Goal: Book appointment/travel/reservation

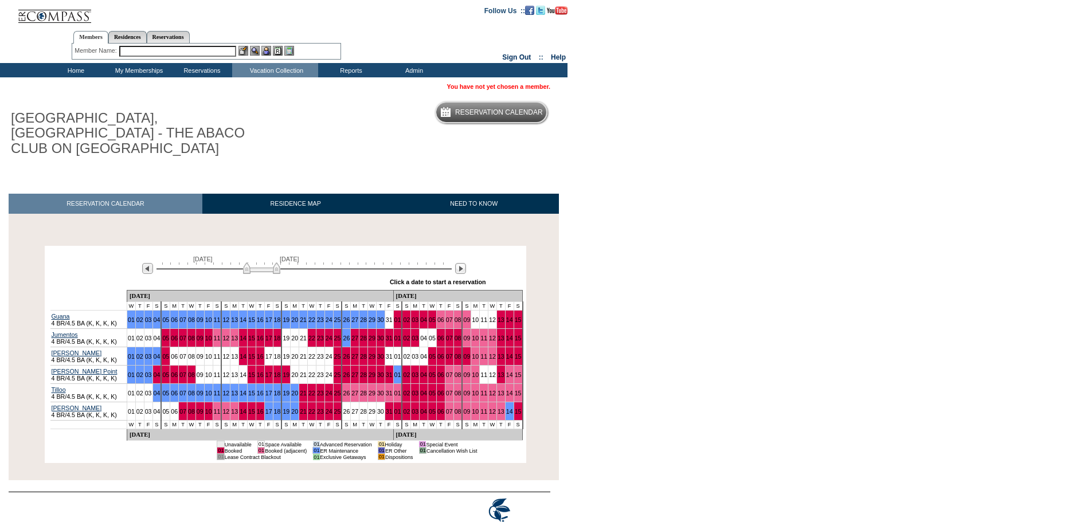
scroll to position [22, 0]
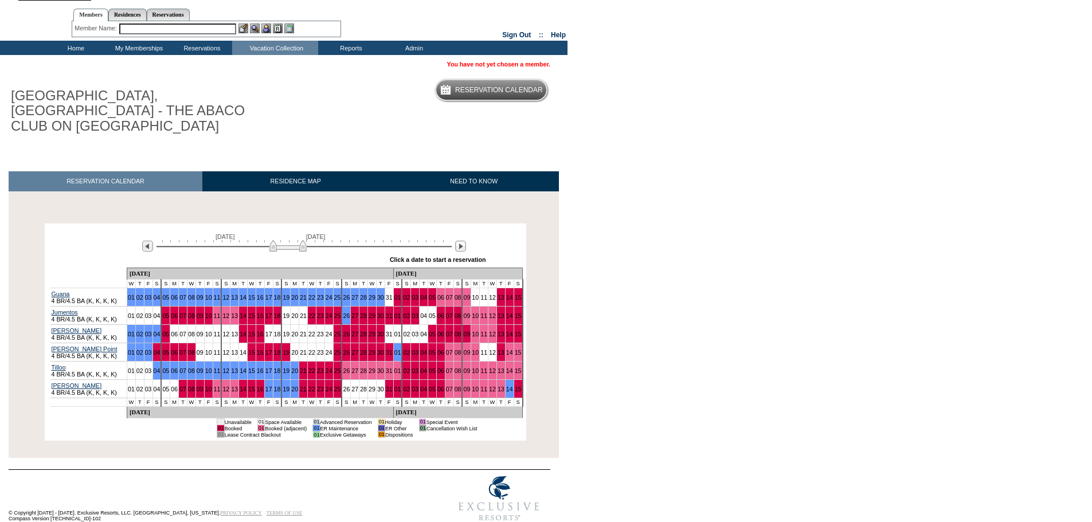
drag, startPoint x: 264, startPoint y: 235, endPoint x: 290, endPoint y: 236, distance: 26.4
click at [290, 240] on img at bounding box center [288, 245] width 37 height 11
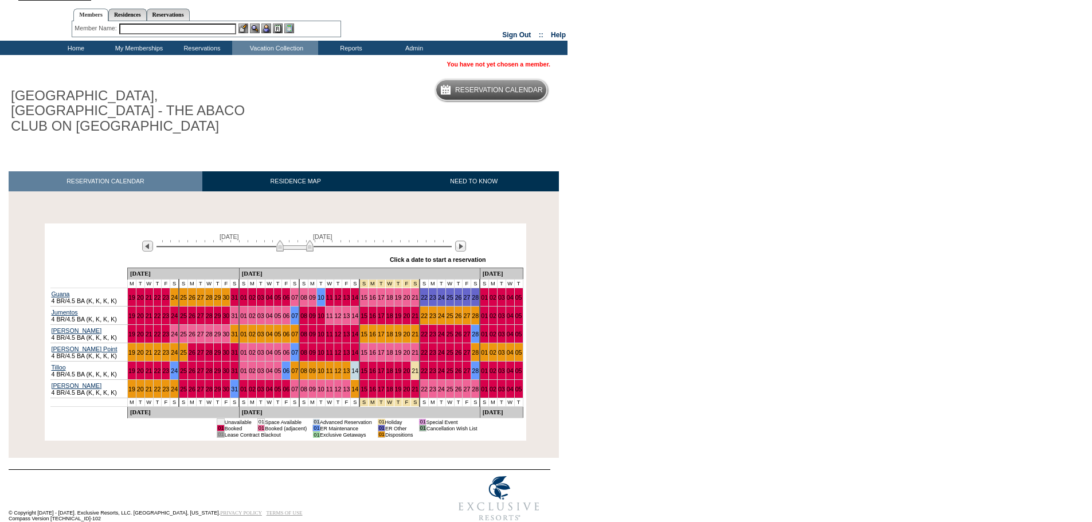
drag, startPoint x: 299, startPoint y: 233, endPoint x: 306, endPoint y: 233, distance: 6.9
click at [306, 240] on img at bounding box center [294, 245] width 37 height 11
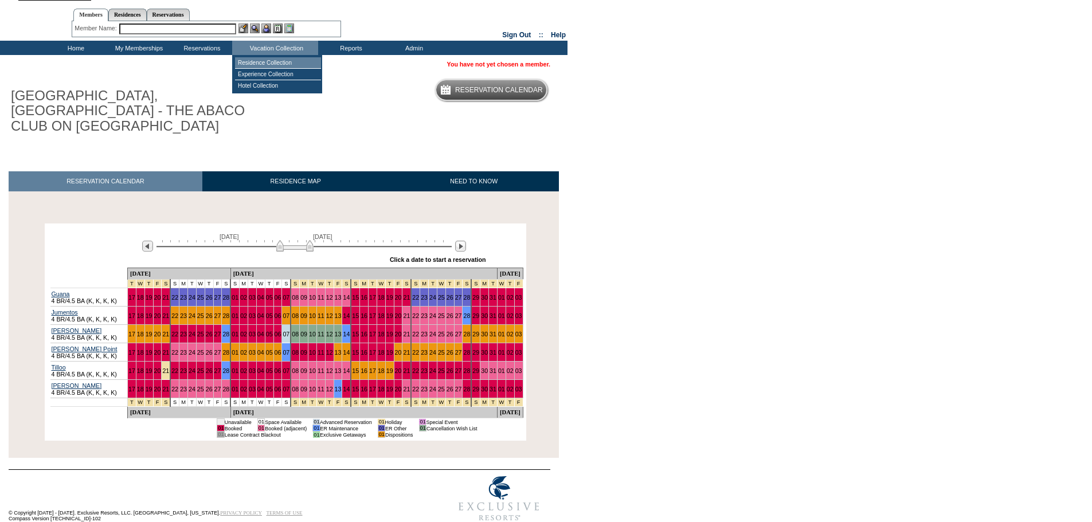
click at [284, 61] on td "Residence Collection" at bounding box center [278, 62] width 86 height 11
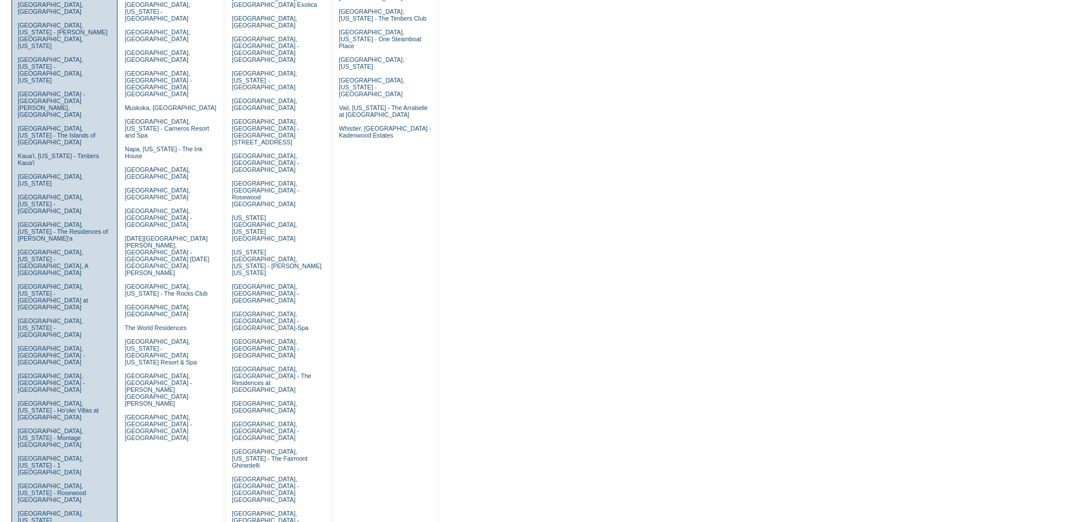
scroll to position [287, 0]
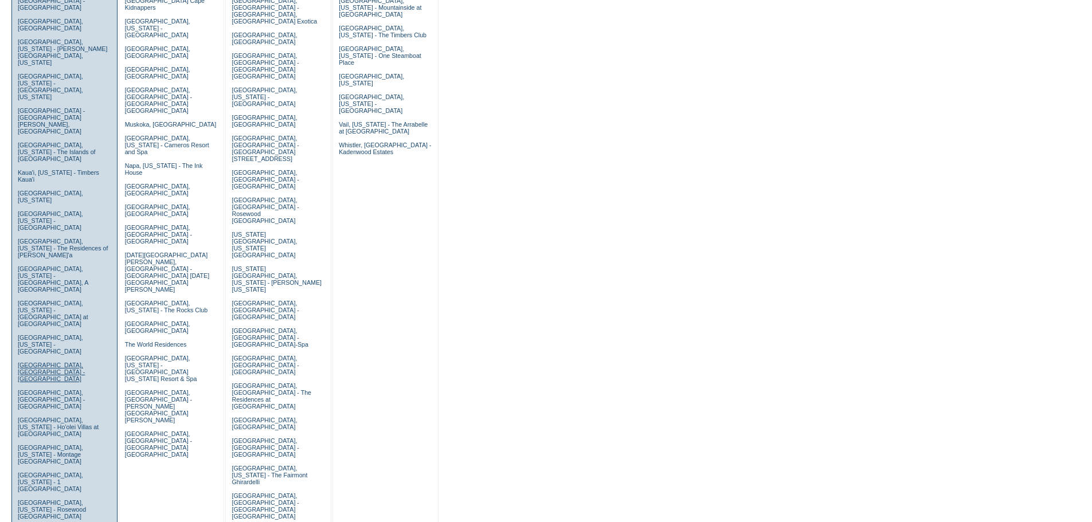
click at [46, 362] on link "Los Cabos, Mexico - Esperanza" at bounding box center [51, 372] width 67 height 21
